Goal: Task Accomplishment & Management: Complete application form

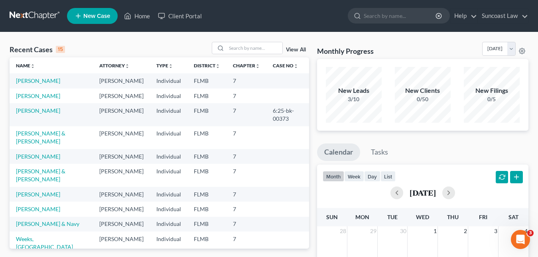
click at [103, 18] on span "New Case" at bounding box center [96, 16] width 27 height 6
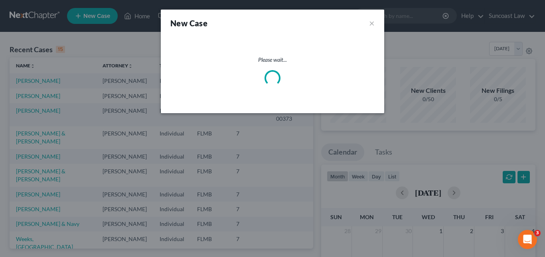
select select "15"
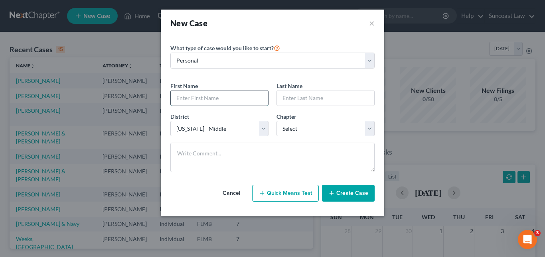
click at [192, 97] on input "text" at bounding box center [219, 98] width 97 height 15
paste input "[PERSON_NAME]"
drag, startPoint x: 197, startPoint y: 98, endPoint x: 228, endPoint y: 98, distance: 31.9
click at [228, 98] on input "[PERSON_NAME]" at bounding box center [219, 98] width 97 height 15
type input "Zennon"
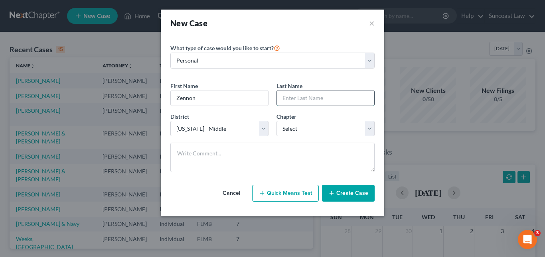
click at [284, 98] on input "text" at bounding box center [325, 98] width 97 height 15
paste input "[PERSON_NAME]"
type input "[PERSON_NAME]"
click at [371, 128] on select "Select 7 11 12 13" at bounding box center [325, 129] width 98 height 16
select select "0"
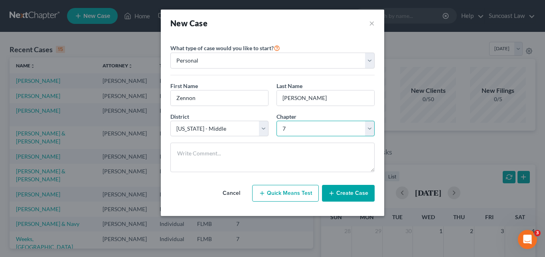
click at [276, 121] on select "Select 7 11 12 13" at bounding box center [325, 129] width 98 height 16
click at [346, 195] on button "Create Case" at bounding box center [348, 193] width 53 height 17
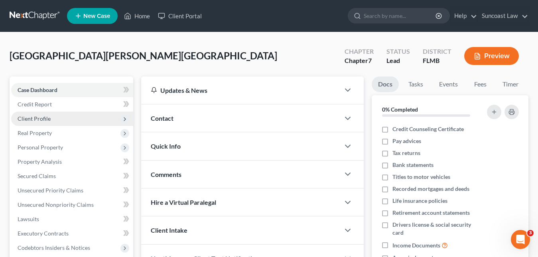
click at [45, 120] on span "Client Profile" at bounding box center [34, 118] width 33 height 7
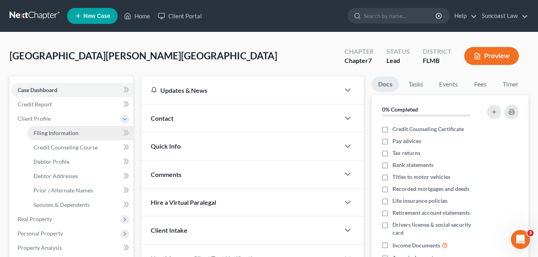
click at [67, 135] on span "Filing Information" at bounding box center [55, 133] width 45 height 7
select select "1"
select select "0"
select select "15"
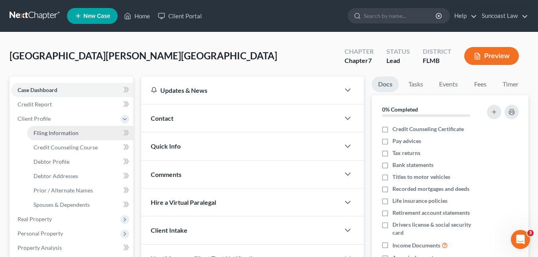
select select "9"
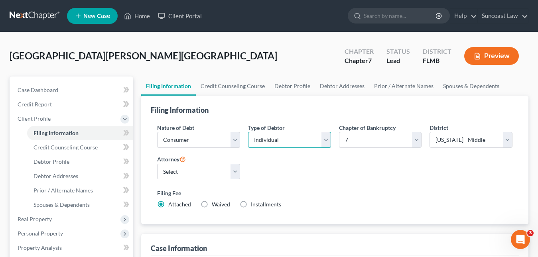
click at [325, 142] on select "Select Individual Joint" at bounding box center [289, 140] width 83 height 16
select select "1"
click at [248, 132] on select "Select Individual Joint" at bounding box center [289, 140] width 83 height 16
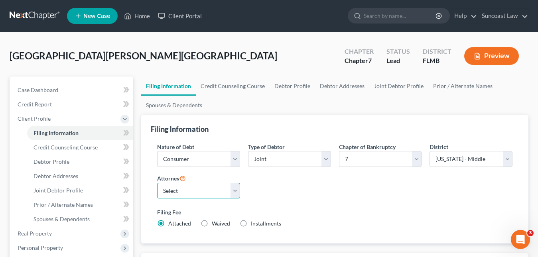
click at [233, 189] on select "Select [PERSON_NAME] - FLMB [PERSON_NAME] - FLMB" at bounding box center [198, 191] width 83 height 16
select select "0"
click at [157, 183] on select "Select [PERSON_NAME] - FLMB [PERSON_NAME] - FLMB" at bounding box center [198, 191] width 83 height 16
click at [385, 86] on link "Joint Debtor Profile" at bounding box center [398, 86] width 59 height 19
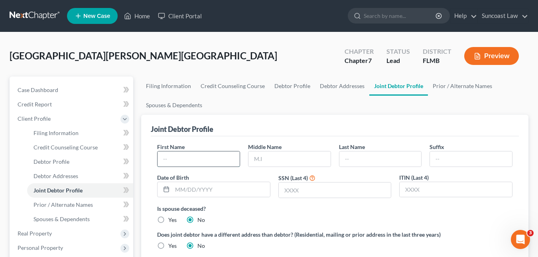
click at [171, 163] on input "text" at bounding box center [199, 159] width 82 height 15
paste input "[PERSON_NAME]"
drag, startPoint x: 182, startPoint y: 160, endPoint x: 212, endPoint y: 162, distance: 30.4
click at [212, 162] on input "[PERSON_NAME]" at bounding box center [199, 159] width 82 height 15
type input "Korina"
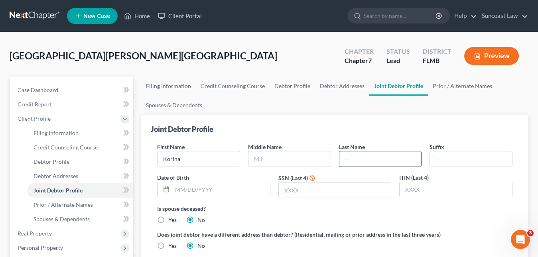
click at [351, 162] on input "text" at bounding box center [380, 159] width 82 height 15
paste input "[PERSON_NAME]"
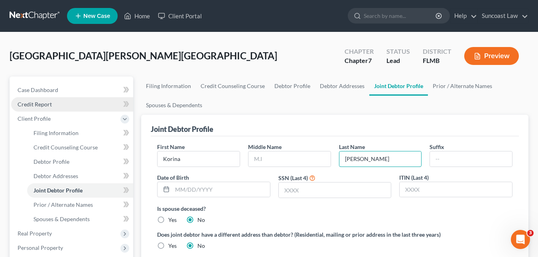
type input "[PERSON_NAME]"
click at [45, 106] on span "Credit Report" at bounding box center [35, 104] width 34 height 7
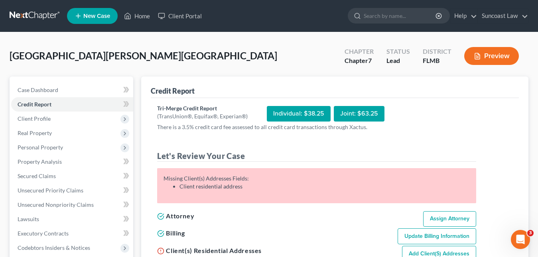
click at [443, 221] on link "Assign Attorney" at bounding box center [449, 219] width 53 height 16
select select "1"
select select "0"
select select "15"
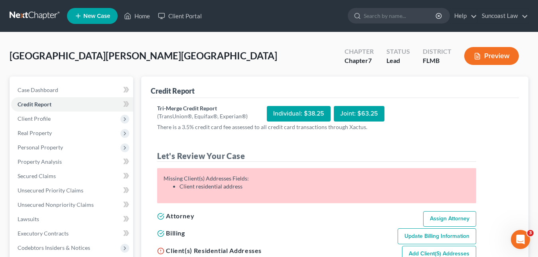
select select "0"
select select "9"
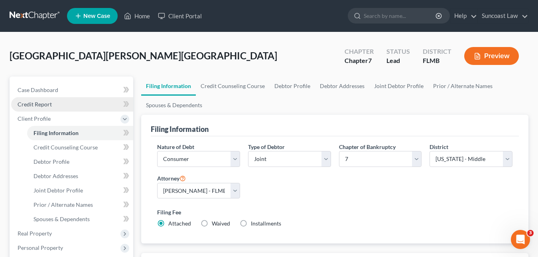
click at [42, 105] on span "Credit Report" at bounding box center [35, 104] width 34 height 7
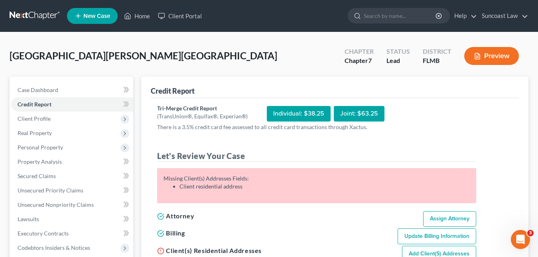
scroll to position [80, 0]
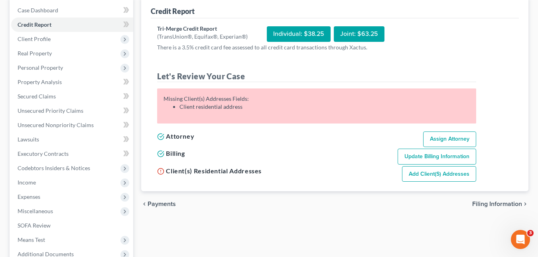
click at [429, 178] on link "Add Client(s) Addresses" at bounding box center [439, 174] width 74 height 16
select select "0"
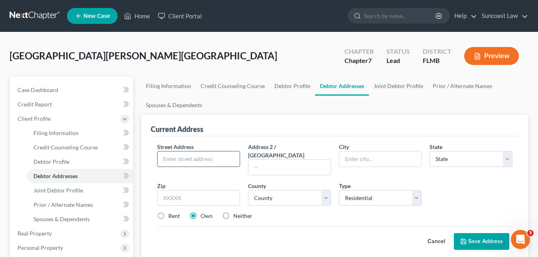
paste input "[STREET_ADDRESS]"
type input "[STREET_ADDRESS]"
click at [190, 190] on input "text" at bounding box center [198, 198] width 83 height 16
type input "33905"
type input "[GEOGRAPHIC_DATA][PERSON_NAME]"
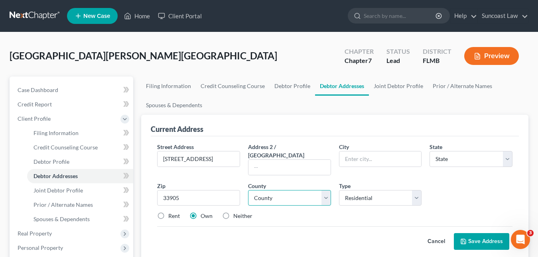
select select "9"
click at [276, 190] on select "County" at bounding box center [289, 198] width 83 height 16
select select "34"
click at [248, 190] on select "County [GEOGRAPHIC_DATA] [GEOGRAPHIC_DATA] [GEOGRAPHIC_DATA] [GEOGRAPHIC_DATA] …" at bounding box center [289, 198] width 83 height 16
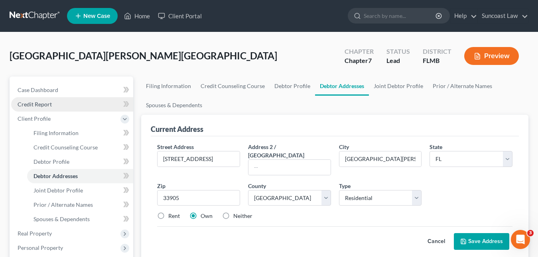
click at [40, 107] on span "Credit Report" at bounding box center [35, 104] width 34 height 7
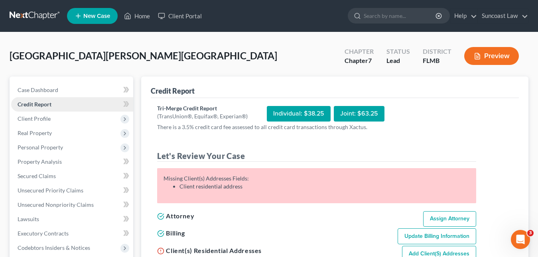
click at [45, 102] on span "Credit Report" at bounding box center [35, 104] width 34 height 7
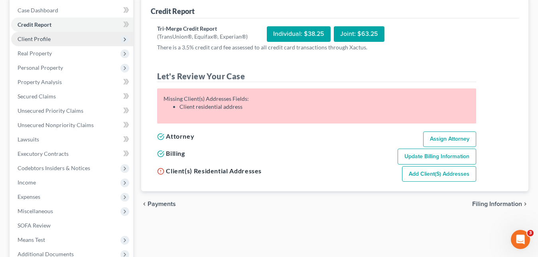
click at [38, 39] on span "Client Profile" at bounding box center [34, 38] width 33 height 7
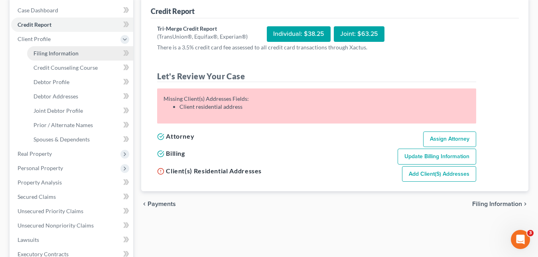
click at [70, 51] on span "Filing Information" at bounding box center [55, 53] width 45 height 7
select select "1"
select select "0"
select select "15"
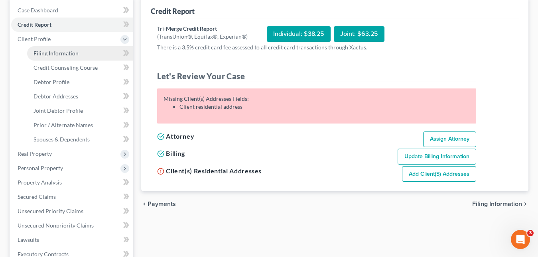
select select "0"
select select "9"
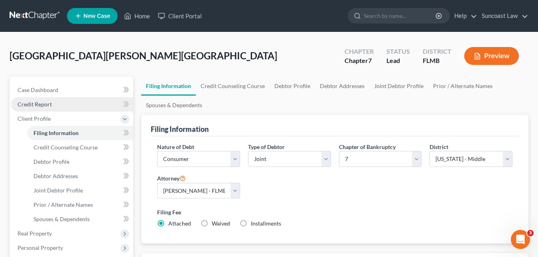
click at [38, 101] on span "Credit Report" at bounding box center [35, 104] width 34 height 7
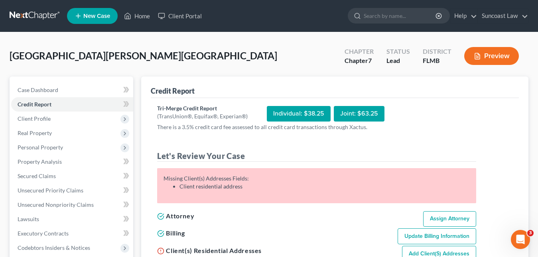
scroll to position [40, 0]
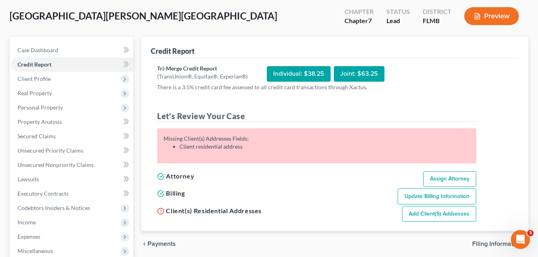
click at [443, 212] on link "Add Client(s) Addresses" at bounding box center [439, 214] width 74 height 16
select select "0"
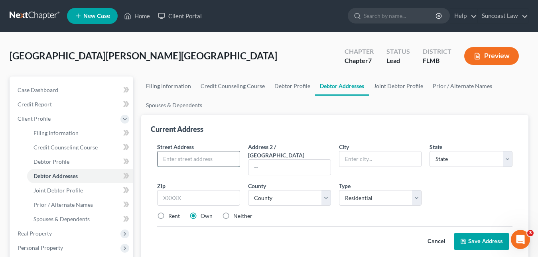
click at [209, 159] on input "text" at bounding box center [199, 159] width 82 height 15
paste input "[STREET_ADDRESS]"
type input "[STREET_ADDRESS]"
click at [214, 190] on input "text" at bounding box center [198, 198] width 83 height 16
type input "33905"
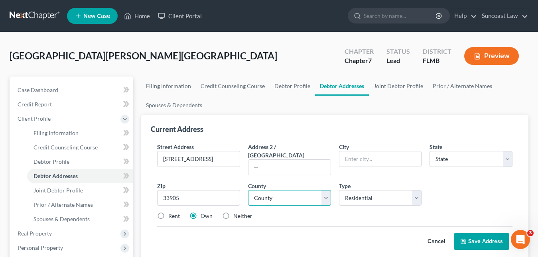
type input "[GEOGRAPHIC_DATA][PERSON_NAME]"
select select "9"
click at [266, 191] on select "County" at bounding box center [289, 198] width 83 height 16
select select "34"
click at [265, 191] on select "County [GEOGRAPHIC_DATA] [GEOGRAPHIC_DATA] [GEOGRAPHIC_DATA] [GEOGRAPHIC_DATA] …" at bounding box center [289, 198] width 83 height 16
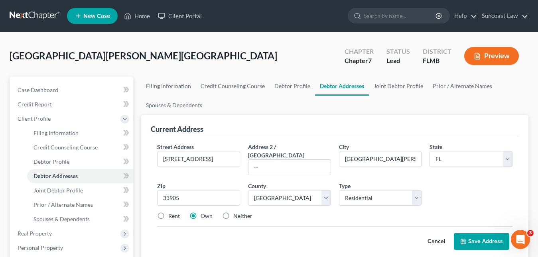
click at [482, 233] on button "Save Address" at bounding box center [481, 241] width 55 height 17
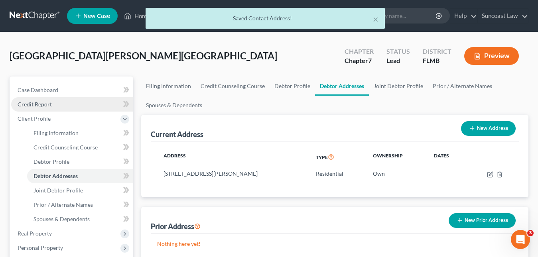
click at [48, 106] on span "Credit Report" at bounding box center [35, 104] width 34 height 7
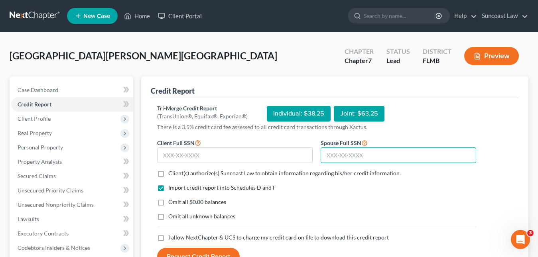
click at [331, 156] on input "text" at bounding box center [399, 156] width 156 height 16
paste input "105-90-0704"
type input "105-90-0704"
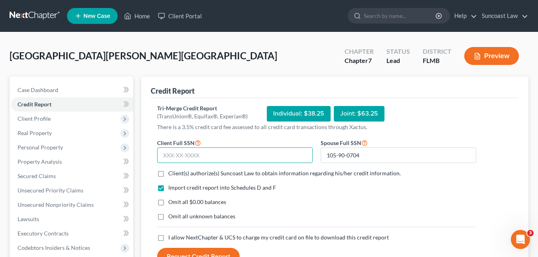
click at [187, 158] on input "text" at bounding box center [235, 156] width 156 height 16
paste input "591-91-3198"
type input "591-91-3198"
click at [168, 175] on label "Client(s) authorize(s) Suncoast Law to obtain information regarding his/her cre…" at bounding box center [284, 173] width 232 height 8
click at [171, 175] on input "Client(s) authorize(s) Suncoast Law to obtain information regarding his/her cre…" at bounding box center [173, 171] width 5 height 5
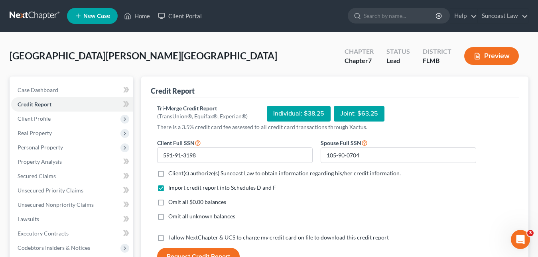
checkbox input "true"
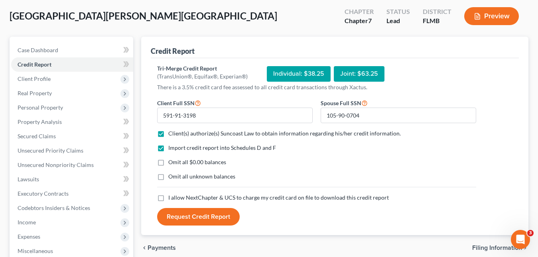
click at [168, 198] on label "I allow NextChapter & UCS to charge my credit card on file to download this cre…" at bounding box center [278, 198] width 221 height 8
click at [171, 198] on input "I allow NextChapter & UCS to charge my credit card on file to download this cre…" at bounding box center [173, 196] width 5 height 5
checkbox input "true"
click at [191, 221] on button "Request Credit Report" at bounding box center [198, 217] width 83 height 18
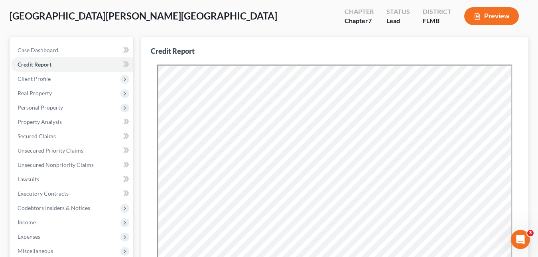
scroll to position [0, 0]
click at [59, 164] on span "Unsecured Nonpriority Claims" at bounding box center [56, 165] width 76 height 7
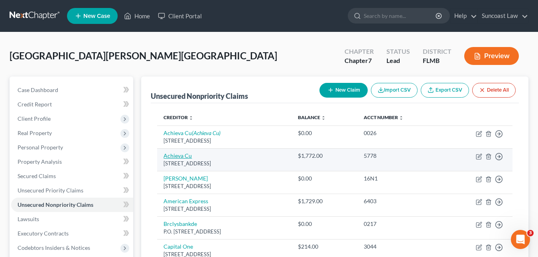
click at [186, 156] on link "Achieva Cu" at bounding box center [177, 155] width 28 height 7
select select "9"
select select "2"
select select "0"
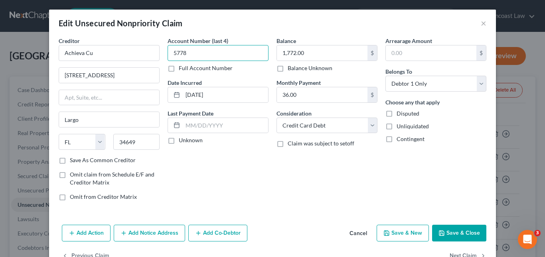
drag, startPoint x: 195, startPoint y: 58, endPoint x: 168, endPoint y: 54, distance: 27.0
click at [168, 54] on input "5778" at bounding box center [217, 53] width 101 height 16
click at [481, 23] on button "×" at bounding box center [484, 23] width 6 height 10
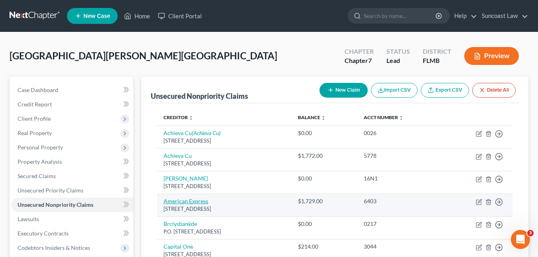
click at [204, 203] on link "American Express" at bounding box center [185, 201] width 45 height 7
select select "45"
select select "2"
select select "0"
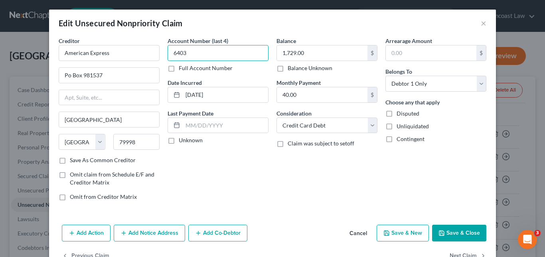
drag, startPoint x: 186, startPoint y: 55, endPoint x: 177, endPoint y: 51, distance: 10.1
click at [168, 53] on input "6403" at bounding box center [217, 53] width 101 height 16
click at [476, 24] on div "Edit Unsecured Nonpriority Claim ×" at bounding box center [272, 23] width 447 height 27
click at [481, 26] on button "×" at bounding box center [484, 23] width 6 height 10
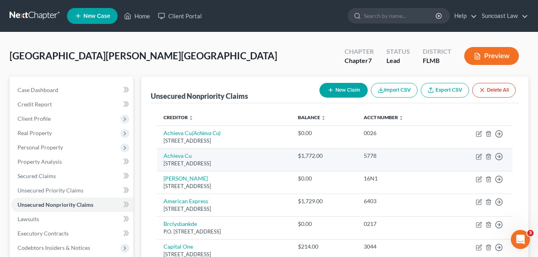
scroll to position [40, 0]
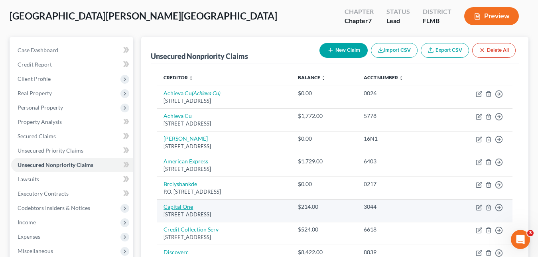
click at [187, 206] on link "Capital One" at bounding box center [178, 206] width 30 height 7
select select "46"
select select "2"
select select "1"
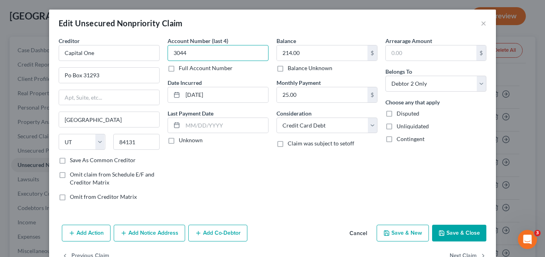
drag, startPoint x: 185, startPoint y: 53, endPoint x: 168, endPoint y: 52, distance: 17.2
click at [168, 52] on input "3044" at bounding box center [217, 53] width 101 height 16
click at [481, 24] on button "×" at bounding box center [484, 23] width 6 height 10
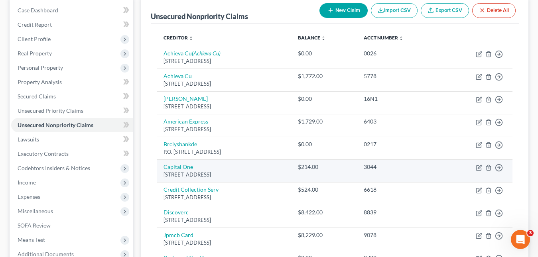
scroll to position [120, 0]
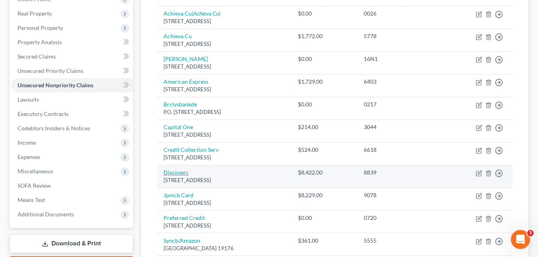
click at [182, 172] on link "Discoverc" at bounding box center [175, 172] width 25 height 7
select select "46"
select select "2"
select select "0"
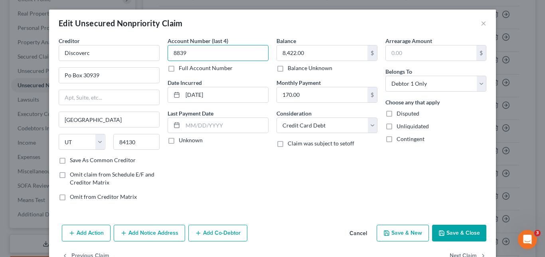
drag, startPoint x: 194, startPoint y: 53, endPoint x: 172, endPoint y: 51, distance: 22.0
click at [167, 51] on input "8839" at bounding box center [217, 53] width 101 height 16
click at [482, 20] on button "×" at bounding box center [484, 23] width 6 height 10
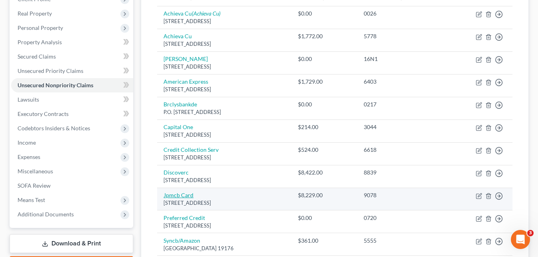
click at [185, 195] on link "Jpmcb Card" at bounding box center [178, 195] width 30 height 7
select select "7"
select select "0"
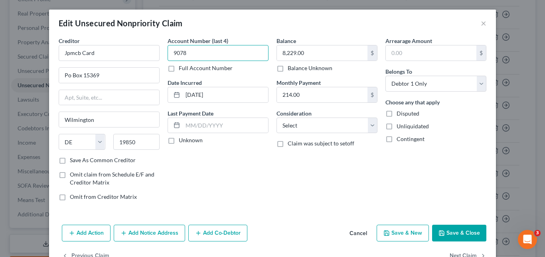
drag, startPoint x: 207, startPoint y: 55, endPoint x: 175, endPoint y: 51, distance: 32.1
click at [167, 50] on input "9078" at bounding box center [217, 53] width 101 height 16
click at [482, 20] on button "×" at bounding box center [484, 23] width 6 height 10
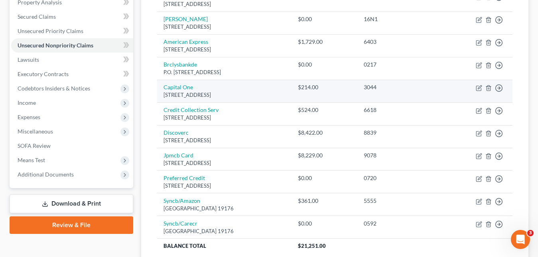
scroll to position [199, 0]
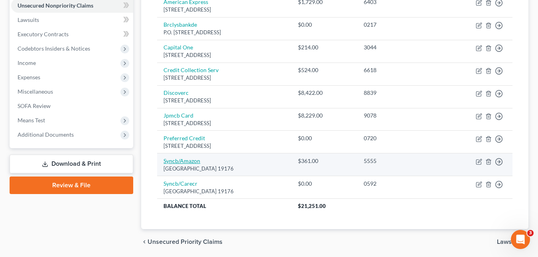
click at [185, 159] on link "Syncb/Amazon" at bounding box center [181, 161] width 37 height 7
select select "39"
select select "2"
select select "1"
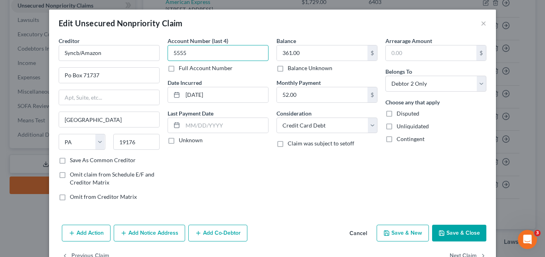
drag, startPoint x: 225, startPoint y: 53, endPoint x: 169, endPoint y: 51, distance: 55.9
click at [169, 51] on input "5555" at bounding box center [217, 53] width 101 height 16
click at [481, 26] on button "×" at bounding box center [484, 23] width 6 height 10
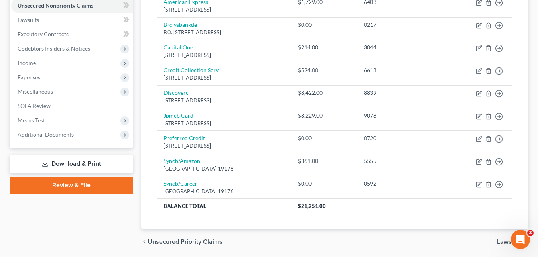
scroll to position [0, 0]
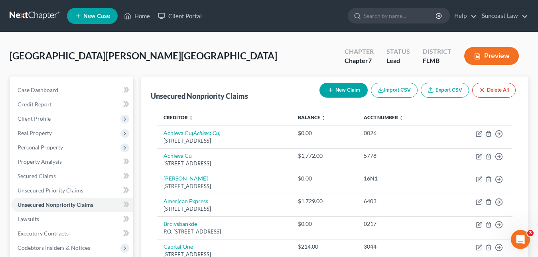
click at [101, 18] on span "New Case" at bounding box center [96, 16] width 27 height 6
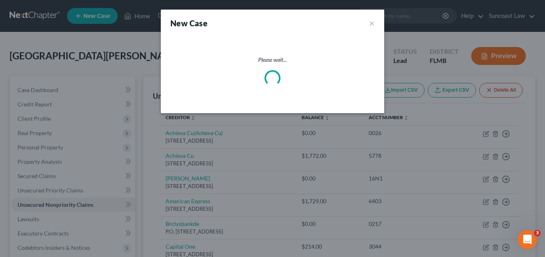
select select "15"
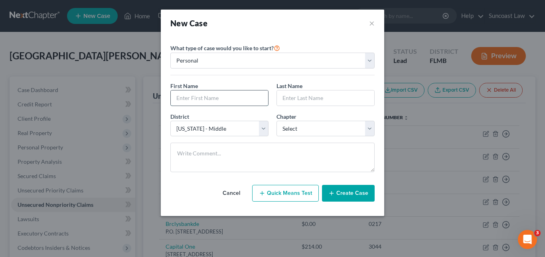
click at [195, 98] on input "text" at bounding box center [219, 98] width 97 height 15
type input "[PERSON_NAME]"
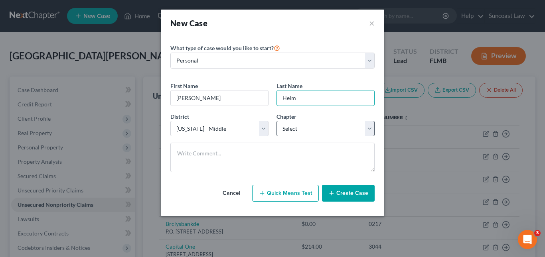
type input "Helm"
click at [370, 127] on select "Select 7 11 12 13" at bounding box center [325, 129] width 98 height 16
select select "0"
click at [276, 121] on select "Select 7 11 12 13" at bounding box center [325, 129] width 98 height 16
click at [358, 195] on button "Create Case" at bounding box center [348, 193] width 53 height 17
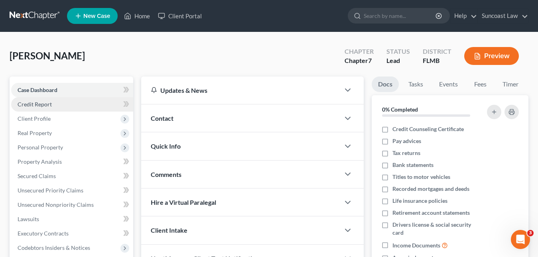
click at [47, 104] on span "Credit Report" at bounding box center [35, 104] width 34 height 7
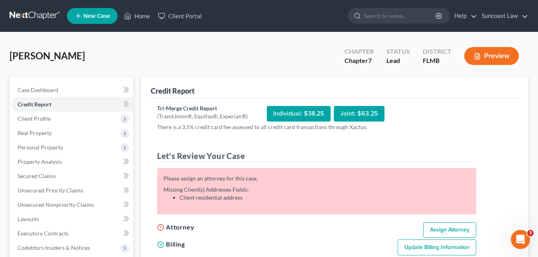
click at [453, 232] on link "Assign Attorney" at bounding box center [449, 231] width 53 height 16
select select "1"
select select "0"
select select "15"
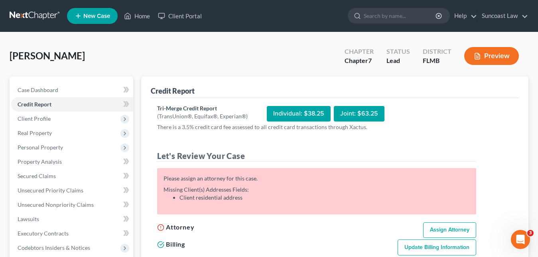
select select "9"
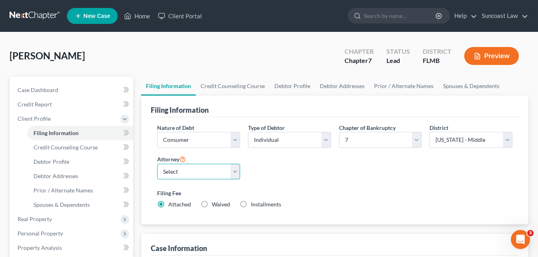
click at [236, 173] on select "Select [PERSON_NAME] - FLMB [PERSON_NAME] - FLMB" at bounding box center [198, 172] width 83 height 16
select select "0"
click at [157, 164] on select "Select [PERSON_NAME] - FLMB [PERSON_NAME] - FLMB" at bounding box center [198, 172] width 83 height 16
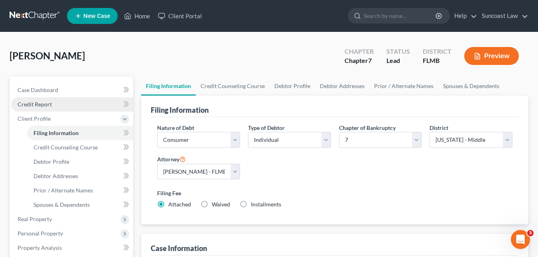
click at [45, 105] on span "Credit Report" at bounding box center [35, 104] width 34 height 7
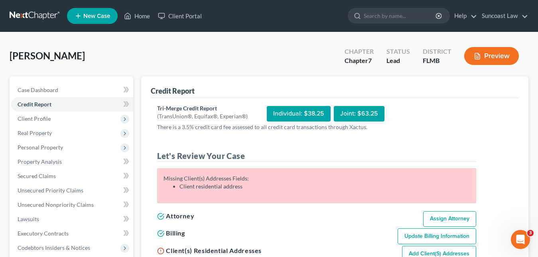
scroll to position [80, 0]
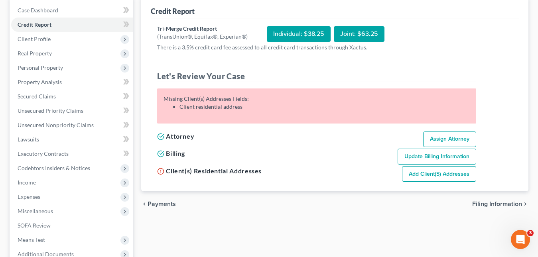
click at [438, 177] on link "Add Client(s) Addresses" at bounding box center [439, 174] width 74 height 16
select select "0"
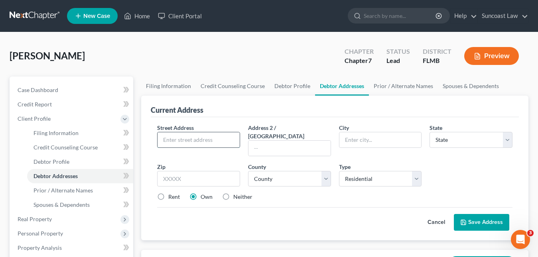
click at [170, 142] on input "text" at bounding box center [199, 139] width 82 height 15
paste input "[STREET_ADDRESS]"
type input "[STREET_ADDRESS]"
click at [189, 172] on input "text" at bounding box center [198, 179] width 83 height 16
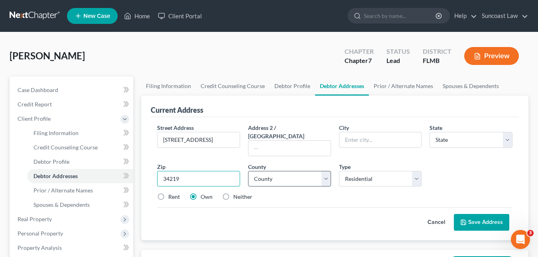
type input "34219"
type input "[PERSON_NAME]"
select select "9"
click at [274, 171] on select "County" at bounding box center [289, 179] width 83 height 16
select select "39"
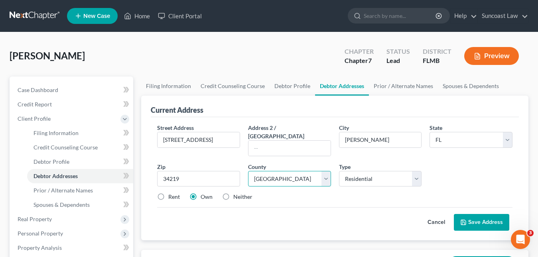
click at [268, 171] on select "County [GEOGRAPHIC_DATA] [GEOGRAPHIC_DATA] [GEOGRAPHIC_DATA] [GEOGRAPHIC_DATA] …" at bounding box center [289, 179] width 83 height 16
click at [479, 214] on button "Save Address" at bounding box center [481, 222] width 55 height 17
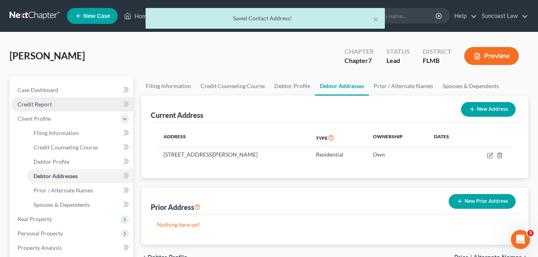
click at [44, 101] on span "Credit Report" at bounding box center [35, 104] width 34 height 7
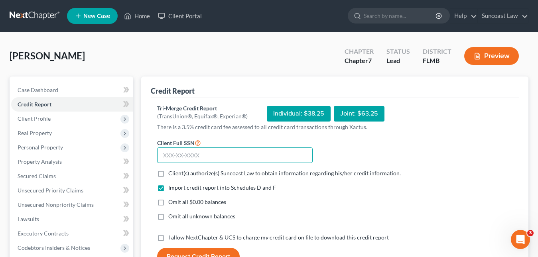
click at [165, 156] on input "text" at bounding box center [235, 156] width 156 height 16
paste input "351-52-0789"
type input "351-52-0789"
click at [168, 175] on label "Client(s) authorize(s) Suncoast Law to obtain information regarding his/her cre…" at bounding box center [284, 173] width 232 height 8
click at [171, 175] on input "Client(s) authorize(s) Suncoast Law to obtain information regarding his/her cre…" at bounding box center [173, 171] width 5 height 5
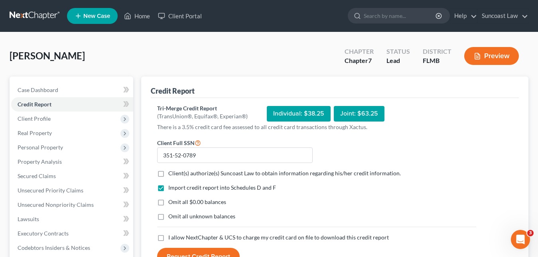
checkbox input "true"
click at [168, 239] on label "I allow NextChapter & UCS to charge my credit card on file to download this cre…" at bounding box center [278, 238] width 221 height 8
click at [171, 239] on input "I allow NextChapter & UCS to charge my credit card on file to download this cre…" at bounding box center [173, 236] width 5 height 5
checkbox input "true"
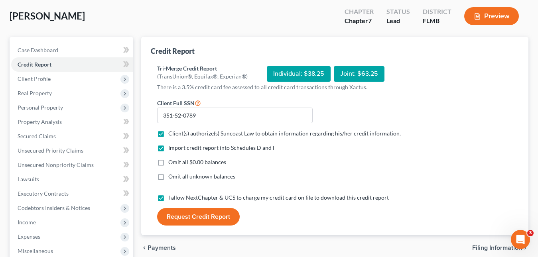
click at [210, 222] on button "Request Credit Report" at bounding box center [198, 217] width 83 height 18
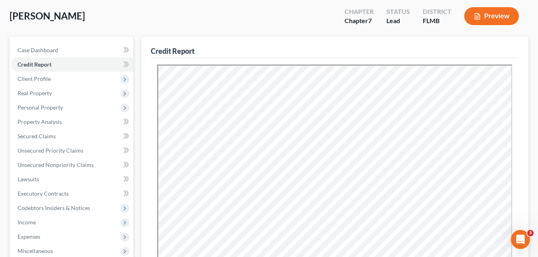
scroll to position [0, 0]
click at [63, 162] on span "Unsecured Nonpriority Claims" at bounding box center [56, 165] width 76 height 7
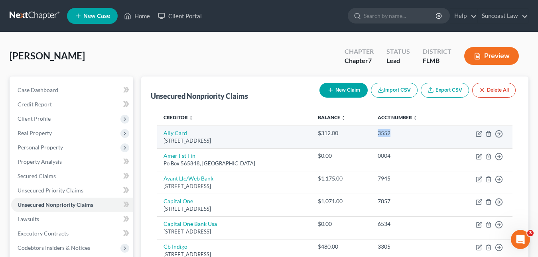
drag, startPoint x: 402, startPoint y: 134, endPoint x: 384, endPoint y: 132, distance: 18.1
click at [384, 132] on td "3552" at bounding box center [410, 137] width 78 height 23
copy div "3552"
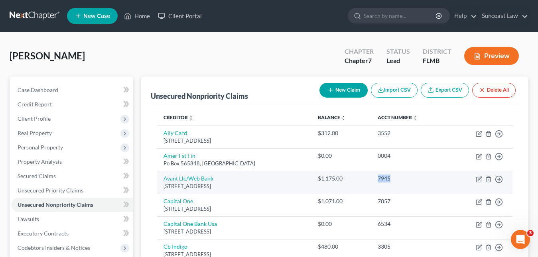
drag, startPoint x: 402, startPoint y: 178, endPoint x: 382, endPoint y: 180, distance: 19.6
click at [382, 180] on td "7945" at bounding box center [410, 182] width 78 height 23
copy div "7945"
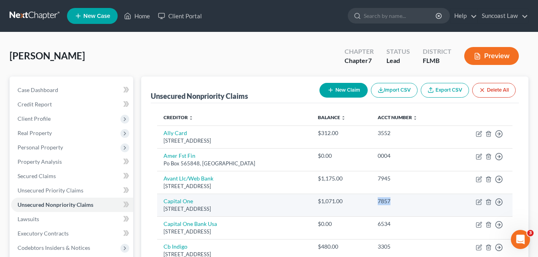
drag, startPoint x: 403, startPoint y: 203, endPoint x: 386, endPoint y: 203, distance: 17.1
click at [384, 203] on td "7857" at bounding box center [410, 205] width 78 height 23
copy div "7857"
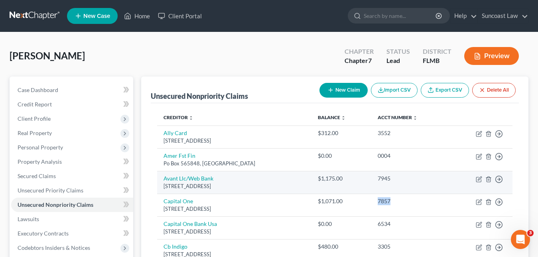
scroll to position [40, 0]
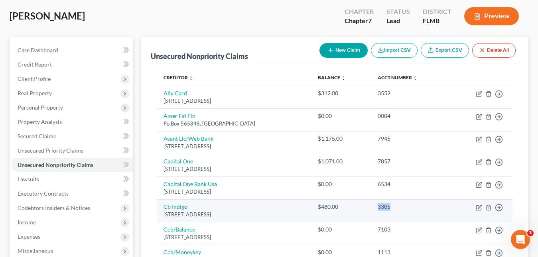
drag, startPoint x: 405, startPoint y: 208, endPoint x: 385, endPoint y: 207, distance: 19.9
click at [385, 207] on div "3305" at bounding box center [410, 207] width 65 height 8
copy div "3305"
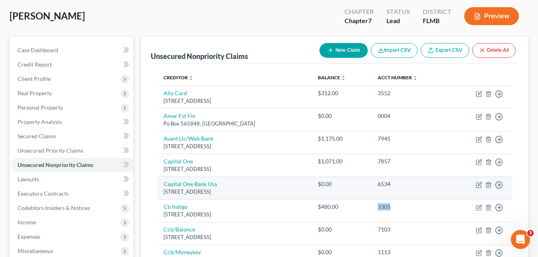
scroll to position [80, 0]
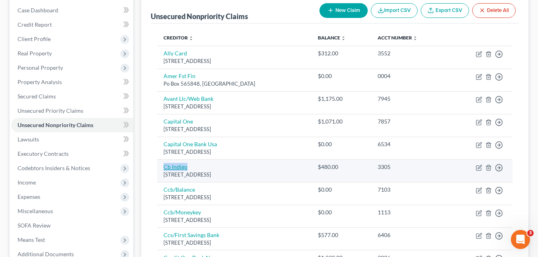
drag, startPoint x: 184, startPoint y: 167, endPoint x: 165, endPoint y: 164, distance: 19.7
click at [165, 164] on td "[STREET_ADDRESS]" at bounding box center [234, 171] width 154 height 23
copy link "Cb Indigo"
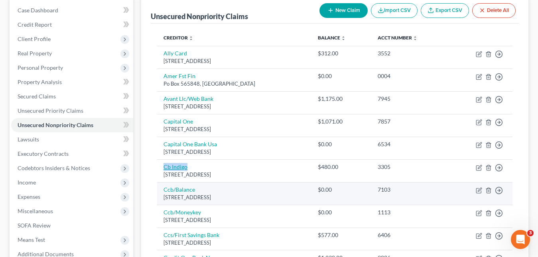
scroll to position [120, 0]
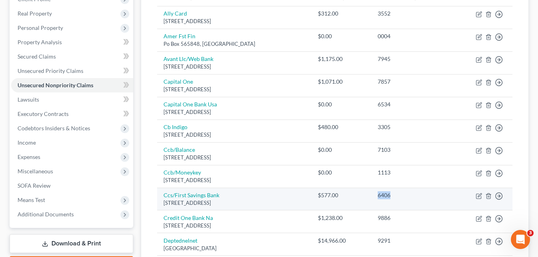
drag, startPoint x: 393, startPoint y: 196, endPoint x: 386, endPoint y: 195, distance: 7.7
click at [386, 195] on div "6406" at bounding box center [410, 195] width 65 height 8
copy div "6406"
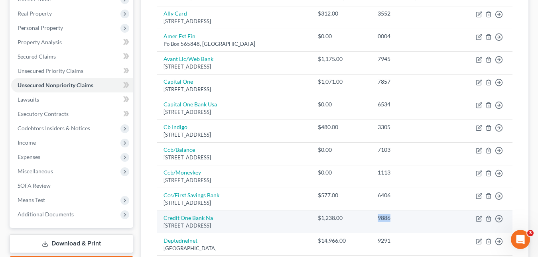
drag, startPoint x: 400, startPoint y: 219, endPoint x: 385, endPoint y: 219, distance: 14.8
click at [385, 219] on div "9886" at bounding box center [410, 218] width 65 height 8
copy div "9886"
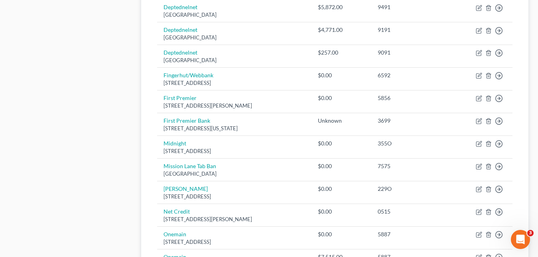
scroll to position [439, 0]
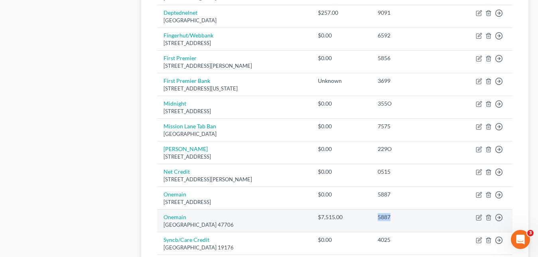
drag, startPoint x: 401, startPoint y: 217, endPoint x: 386, endPoint y: 217, distance: 15.6
click at [386, 217] on div "5887" at bounding box center [410, 217] width 65 height 8
copy div "5887"
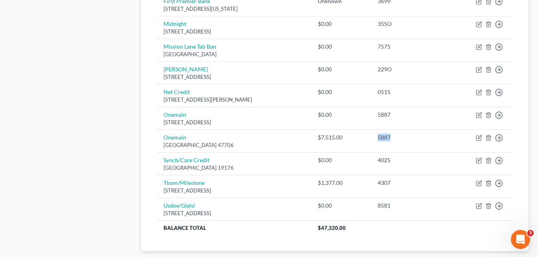
scroll to position [558, 0]
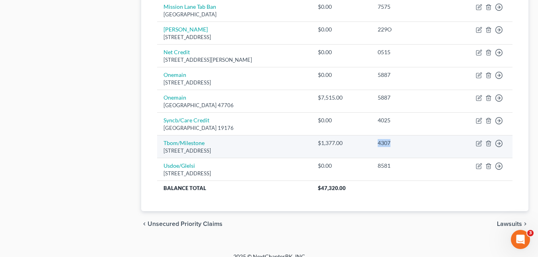
drag, startPoint x: 403, startPoint y: 144, endPoint x: 385, endPoint y: 142, distance: 18.5
click at [385, 142] on div "4307" at bounding box center [410, 143] width 65 height 8
copy div "4307"
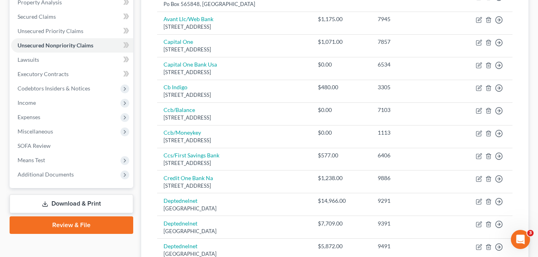
scroll to position [0, 0]
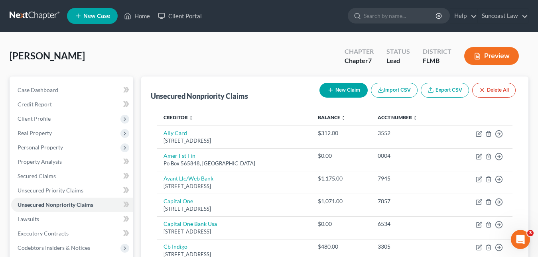
click at [91, 14] on span "New Case" at bounding box center [96, 16] width 27 height 6
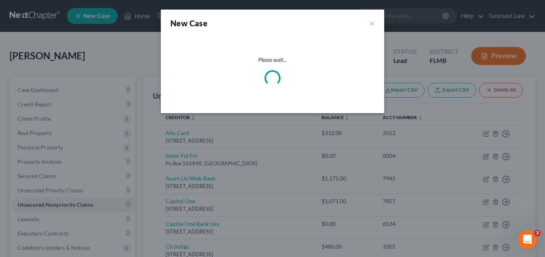
select select "15"
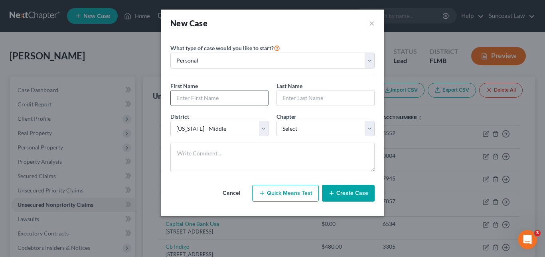
click at [191, 98] on input "text" at bounding box center [219, 98] width 97 height 15
type input "[PERSON_NAME]"
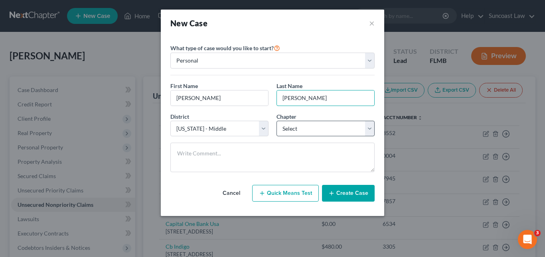
type input "[PERSON_NAME]"
drag, startPoint x: 368, startPoint y: 129, endPoint x: 362, endPoint y: 129, distance: 6.0
click at [368, 129] on select "Select 7 11 12 13" at bounding box center [325, 129] width 98 height 16
select select "0"
click at [276, 121] on select "Select 7 11 12 13" at bounding box center [325, 129] width 98 height 16
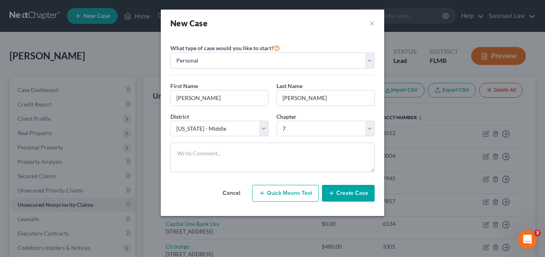
click at [343, 197] on button "Create Case" at bounding box center [348, 193] width 53 height 17
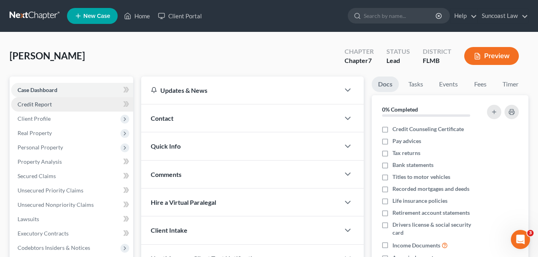
click at [47, 106] on span "Credit Report" at bounding box center [35, 104] width 34 height 7
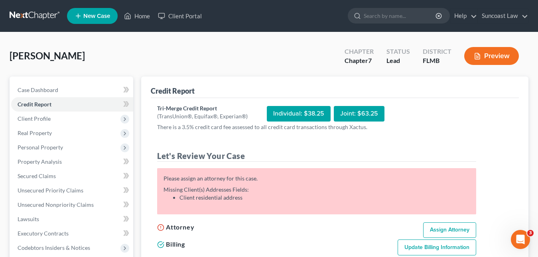
click at [446, 232] on link "Assign Attorney" at bounding box center [449, 231] width 53 height 16
select select "1"
select select "0"
select select "15"
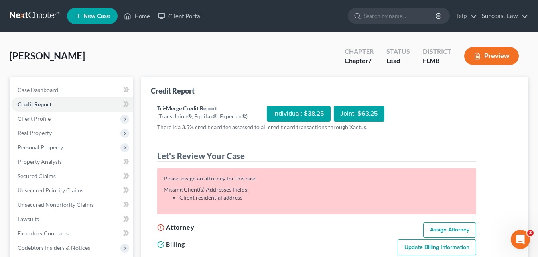
select select "9"
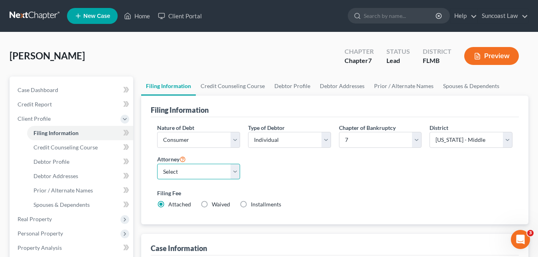
click at [234, 169] on select "Select [PERSON_NAME] - FLMB [PERSON_NAME] - FLMB" at bounding box center [198, 172] width 83 height 16
select select "0"
click at [157, 164] on select "Select [PERSON_NAME] - FLMB [PERSON_NAME] - FLMB" at bounding box center [198, 172] width 83 height 16
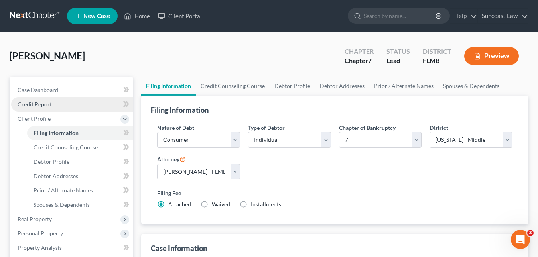
click at [41, 107] on span "Credit Report" at bounding box center [35, 104] width 34 height 7
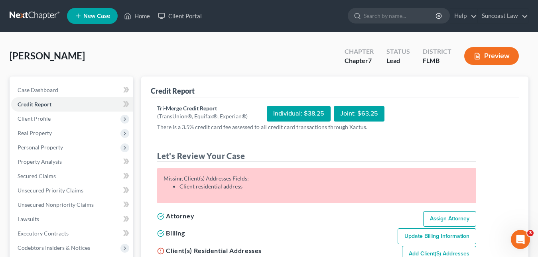
scroll to position [80, 0]
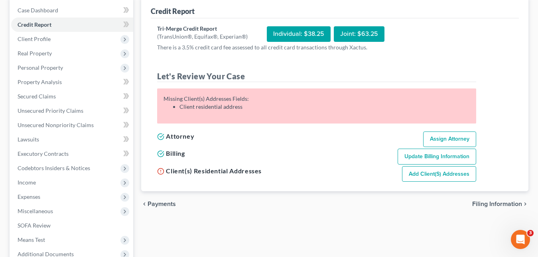
click at [435, 175] on link "Add Client(s) Addresses" at bounding box center [439, 174] width 74 height 16
select select "0"
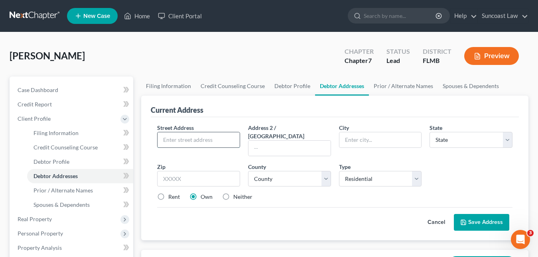
click at [185, 141] on input "text" at bounding box center [199, 139] width 82 height 15
paste input "[STREET_ADDRESS]"
type input "[STREET_ADDRESS]"
click at [197, 171] on input "text" at bounding box center [198, 179] width 83 height 16
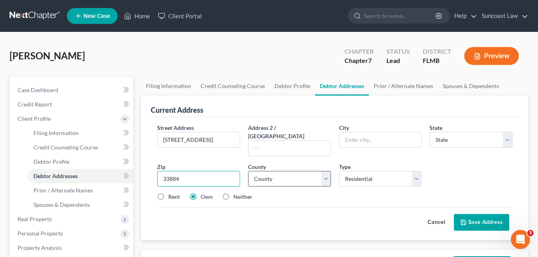
type input "33884"
type input "[GEOGRAPHIC_DATA]"
select select "9"
click at [281, 171] on select "County" at bounding box center [289, 179] width 83 height 16
select select "52"
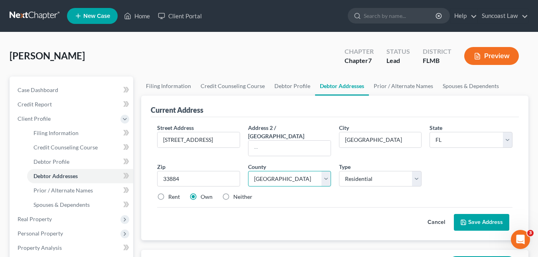
click at [248, 171] on select "County [GEOGRAPHIC_DATA] [GEOGRAPHIC_DATA] [GEOGRAPHIC_DATA] [GEOGRAPHIC_DATA] …" at bounding box center [289, 179] width 83 height 16
click at [476, 214] on button "Save Address" at bounding box center [481, 222] width 55 height 17
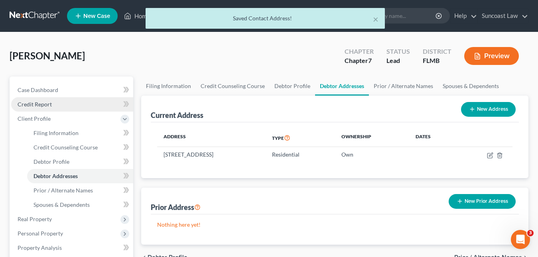
click at [39, 103] on span "Credit Report" at bounding box center [35, 104] width 34 height 7
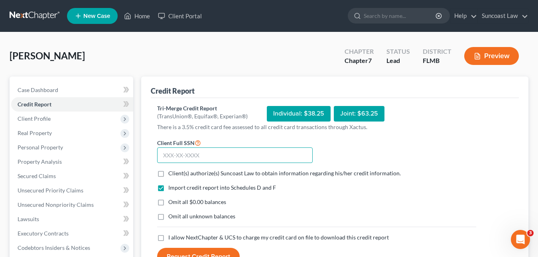
click at [164, 154] on input "text" at bounding box center [235, 156] width 156 height 16
paste input "057-58-7387"
type input "057-58-7387"
click at [168, 175] on label "Client(s) authorize(s) Suncoast Law to obtain information regarding his/her cre…" at bounding box center [284, 173] width 232 height 8
click at [171, 175] on input "Client(s) authorize(s) Suncoast Law to obtain information regarding his/her cre…" at bounding box center [173, 171] width 5 height 5
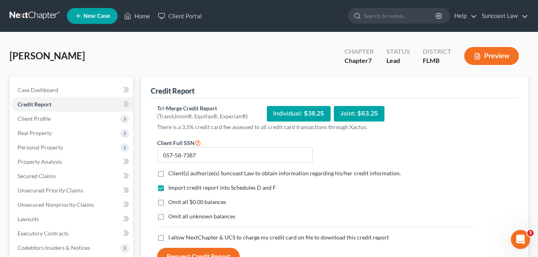
checkbox input "true"
click at [168, 238] on label "I allow NextChapter & UCS to charge my credit card on file to download this cre…" at bounding box center [278, 238] width 221 height 8
click at [171, 238] on input "I allow NextChapter & UCS to charge my credit card on file to download this cre…" at bounding box center [173, 236] width 5 height 5
checkbox input "true"
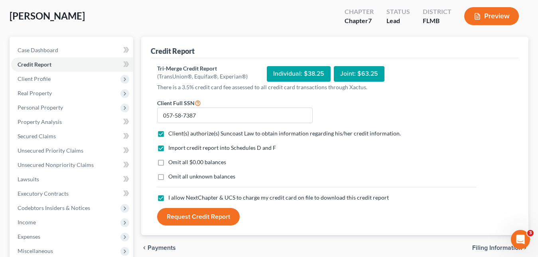
click at [201, 224] on button "Request Credit Report" at bounding box center [198, 217] width 83 height 18
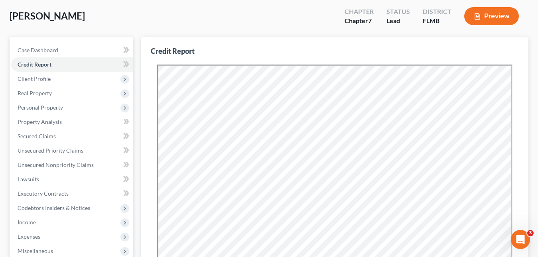
scroll to position [0, 0]
click at [67, 166] on span "Unsecured Nonpriority Claims" at bounding box center [56, 165] width 76 height 7
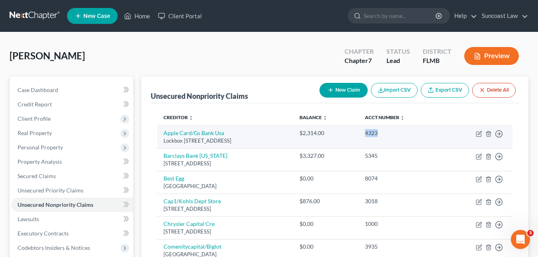
drag, startPoint x: 405, startPoint y: 132, endPoint x: 391, endPoint y: 130, distance: 14.2
click at [391, 130] on div "4323" at bounding box center [401, 133] width 72 height 8
copy div "4323"
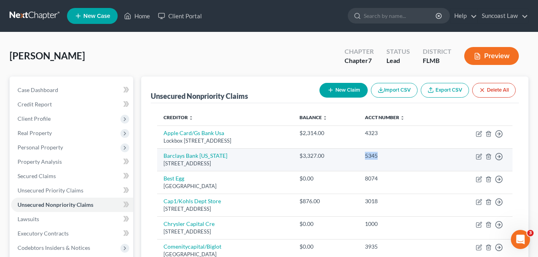
drag, startPoint x: 410, startPoint y: 155, endPoint x: 392, endPoint y: 155, distance: 17.9
click at [388, 154] on td "5345" at bounding box center [400, 159] width 85 height 23
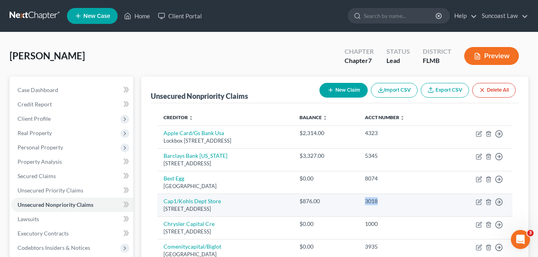
drag, startPoint x: 410, startPoint y: 201, endPoint x: 392, endPoint y: 202, distance: 18.8
click at [392, 202] on div "3018" at bounding box center [401, 201] width 72 height 8
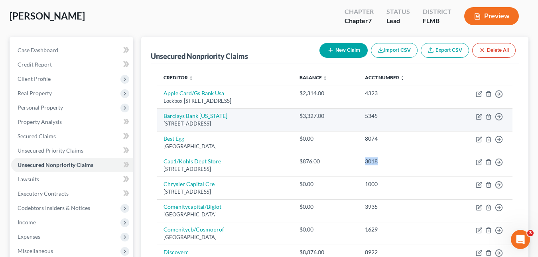
scroll to position [80, 0]
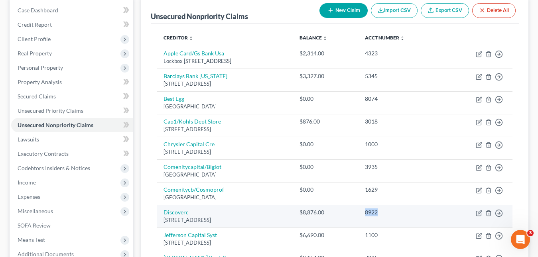
drag, startPoint x: 410, startPoint y: 213, endPoint x: 390, endPoint y: 212, distance: 20.3
click at [390, 212] on td "8922" at bounding box center [400, 216] width 85 height 23
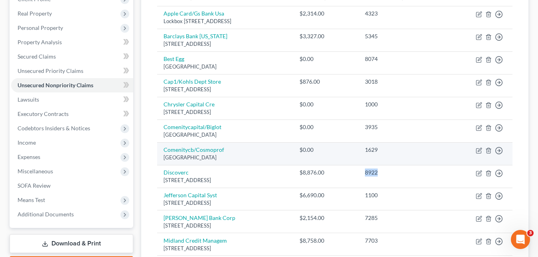
scroll to position [160, 0]
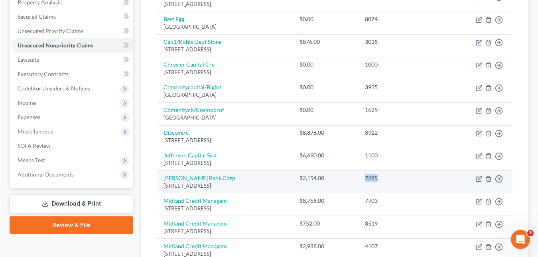
drag, startPoint x: 408, startPoint y: 176, endPoint x: 388, endPoint y: 177, distance: 20.0
click at [388, 177] on td "7285" at bounding box center [400, 182] width 85 height 23
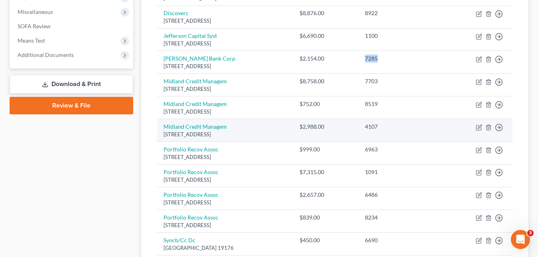
scroll to position [319, 0]
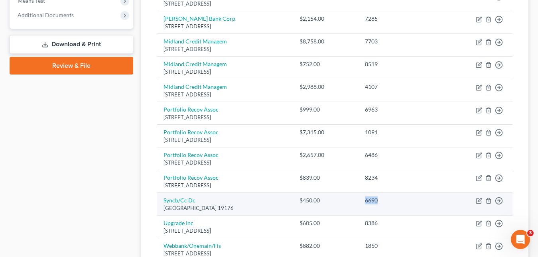
drag, startPoint x: 406, startPoint y: 201, endPoint x: 389, endPoint y: 199, distance: 17.7
click at [389, 199] on td "6690" at bounding box center [400, 204] width 85 height 23
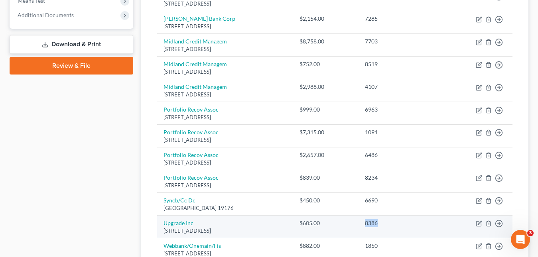
drag, startPoint x: 404, startPoint y: 224, endPoint x: 392, endPoint y: 223, distance: 12.8
click at [392, 223] on div "8386" at bounding box center [401, 223] width 72 height 8
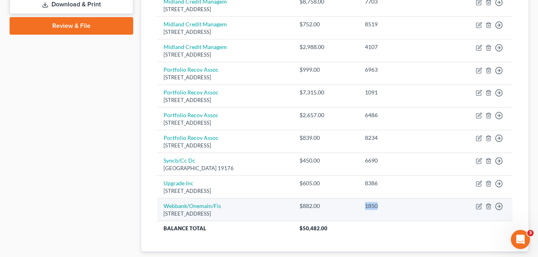
drag, startPoint x: 410, startPoint y: 207, endPoint x: 391, endPoint y: 206, distance: 19.2
click at [391, 206] on div "1850" at bounding box center [401, 206] width 72 height 8
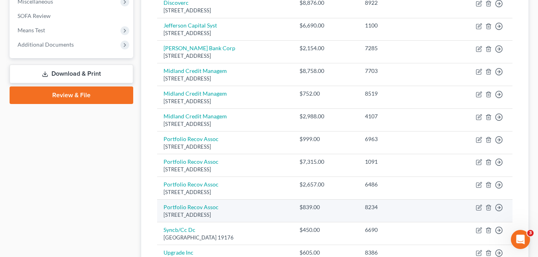
scroll to position [250, 0]
